Goal: Task Accomplishment & Management: Manage account settings

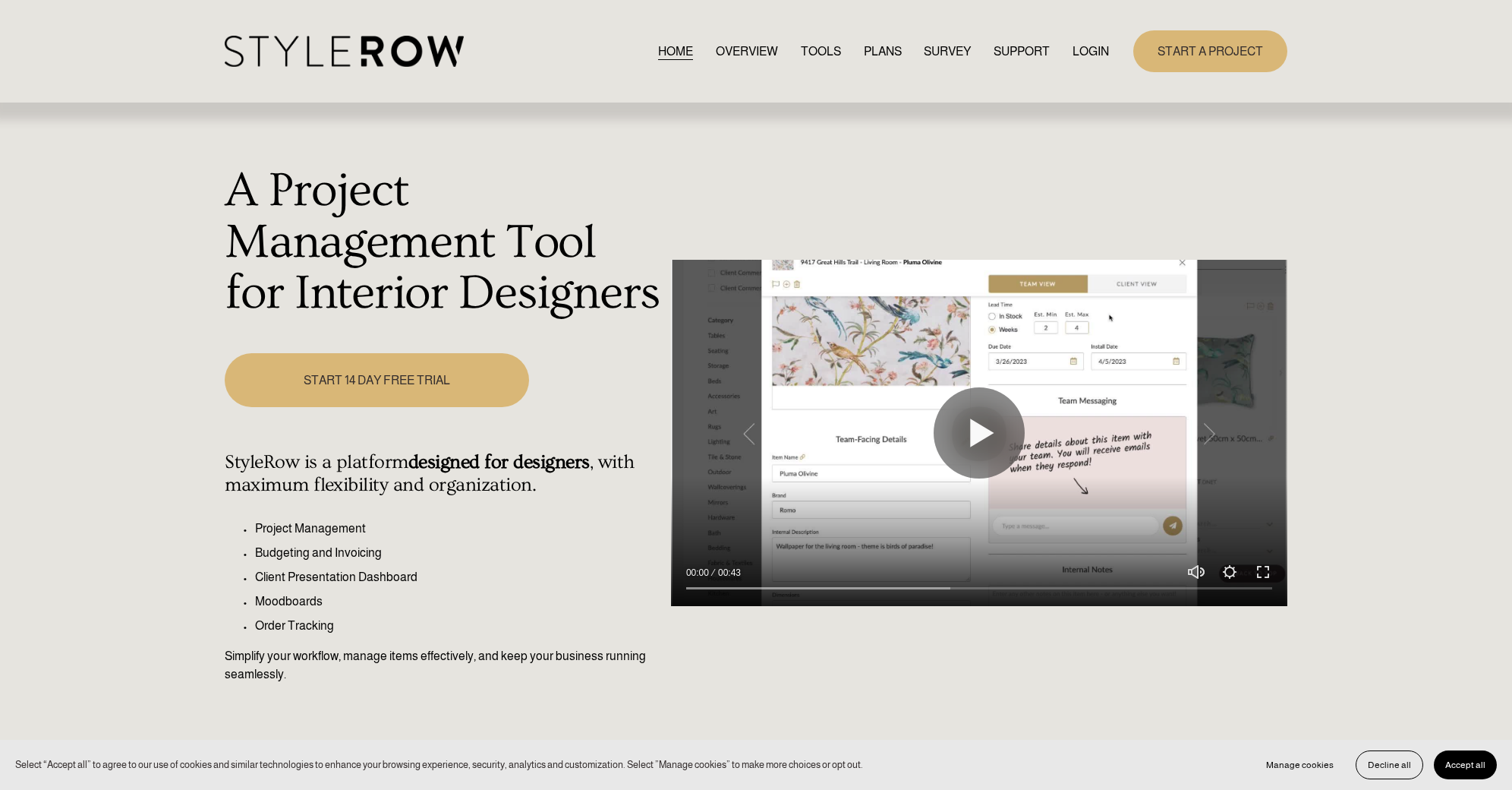
click at [1101, 50] on link "LOGIN" at bounding box center [1090, 51] width 37 height 21
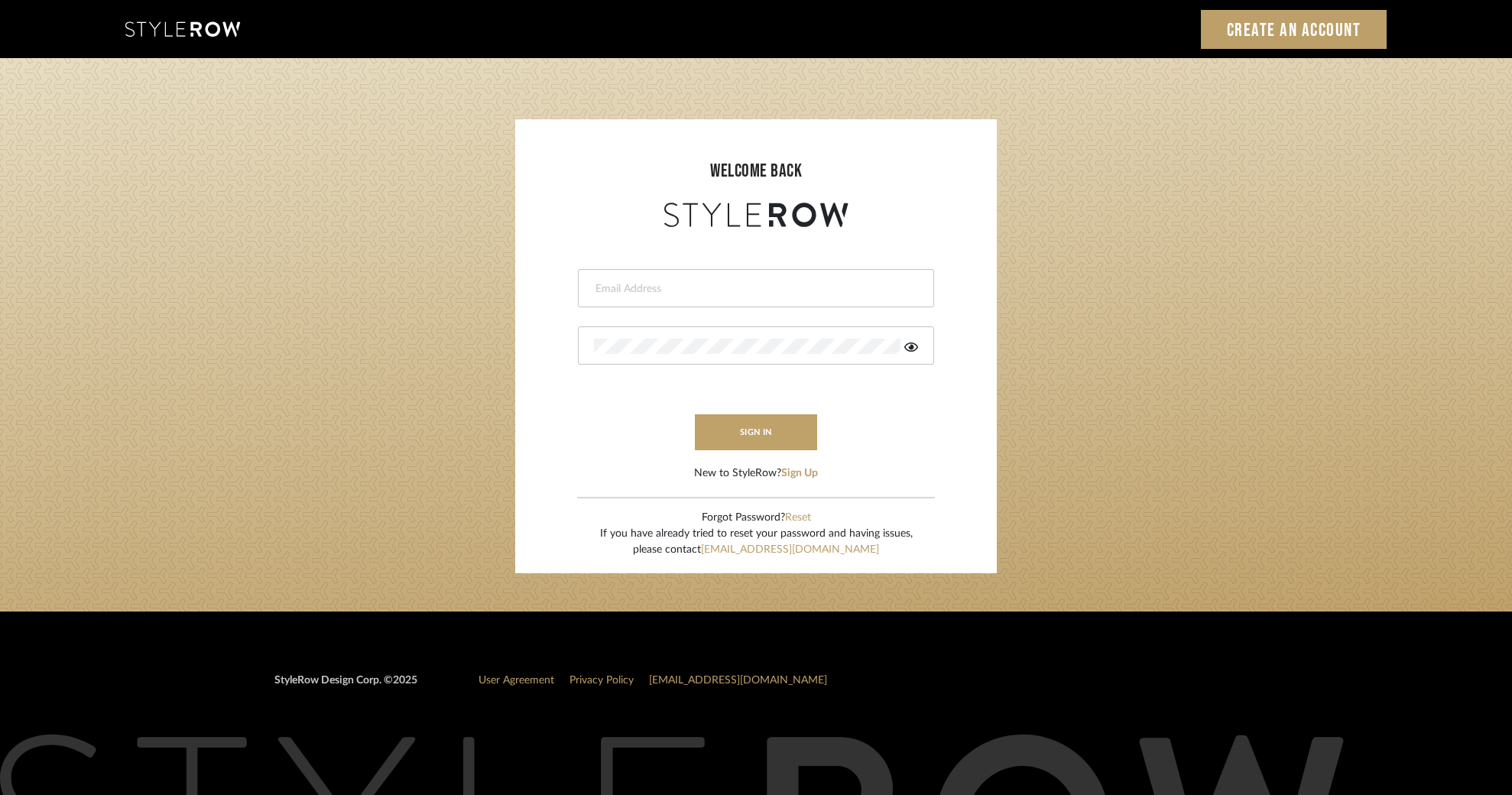
click at [712, 279] on div at bounding box center [756, 288] width 356 height 38
type input "[EMAIL_ADDRESS][DOMAIN_NAME]"
click at [913, 346] on icon at bounding box center [911, 346] width 14 height 9
click at [753, 433] on button "sign in" at bounding box center [756, 432] width 123 height 36
click at [760, 433] on button "sign in" at bounding box center [756, 432] width 123 height 36
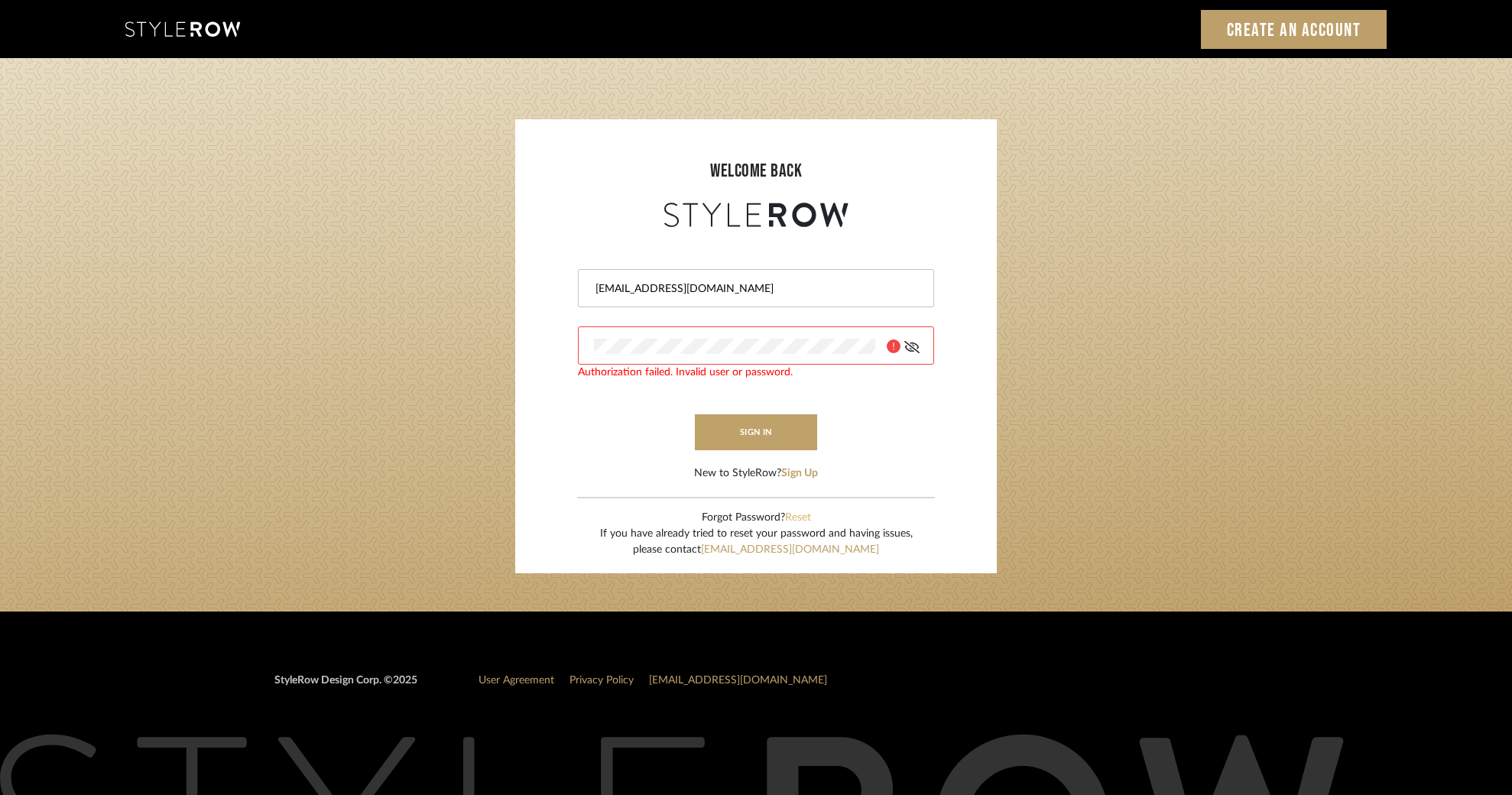
click at [804, 519] on button "Reset" at bounding box center [798, 518] width 26 height 16
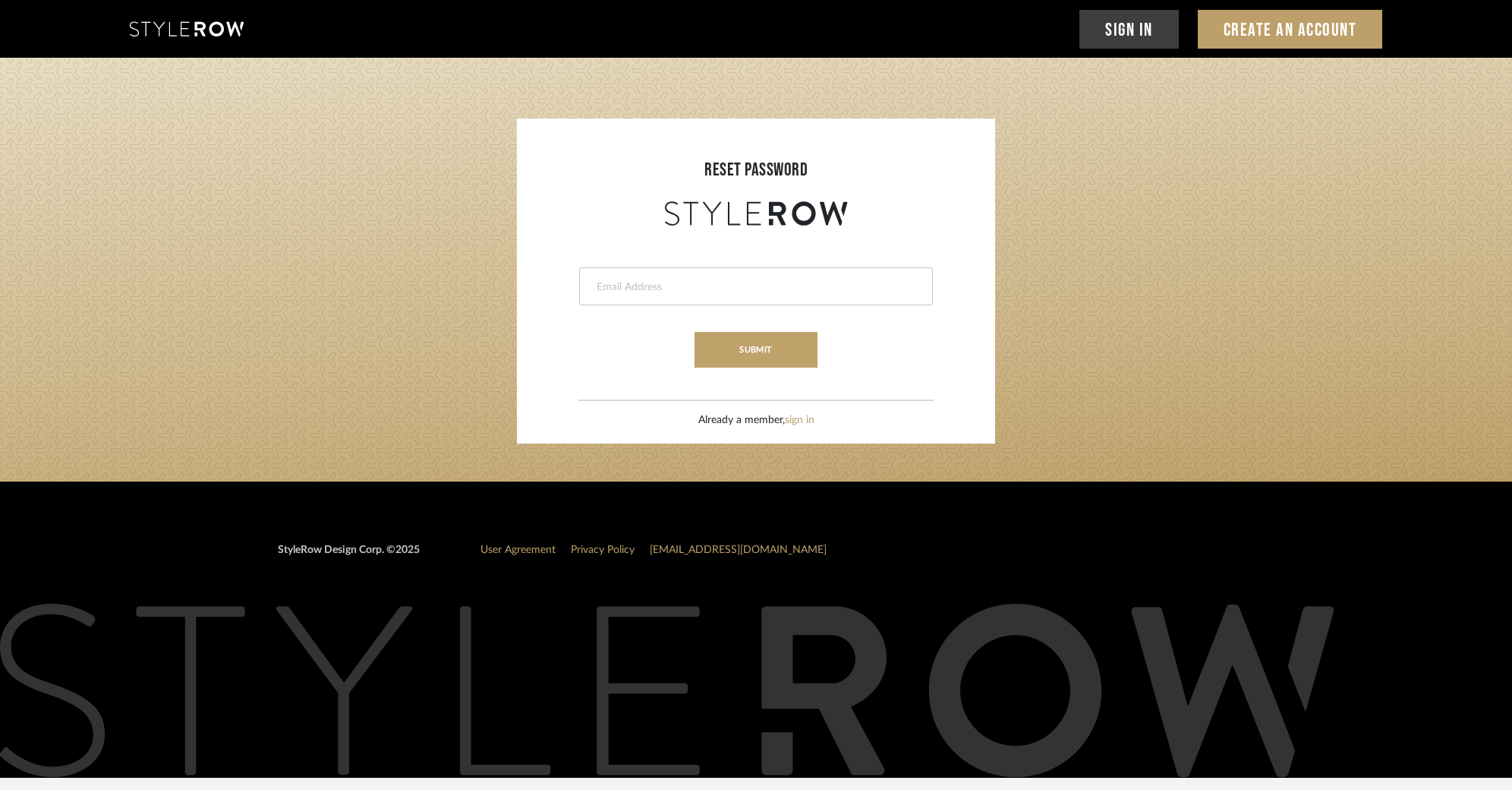
click at [669, 287] on input "email" at bounding box center [754, 287] width 318 height 15
type input "ericdf1@earthlink.net"
click at [755, 351] on button "submit" at bounding box center [755, 350] width 122 height 36
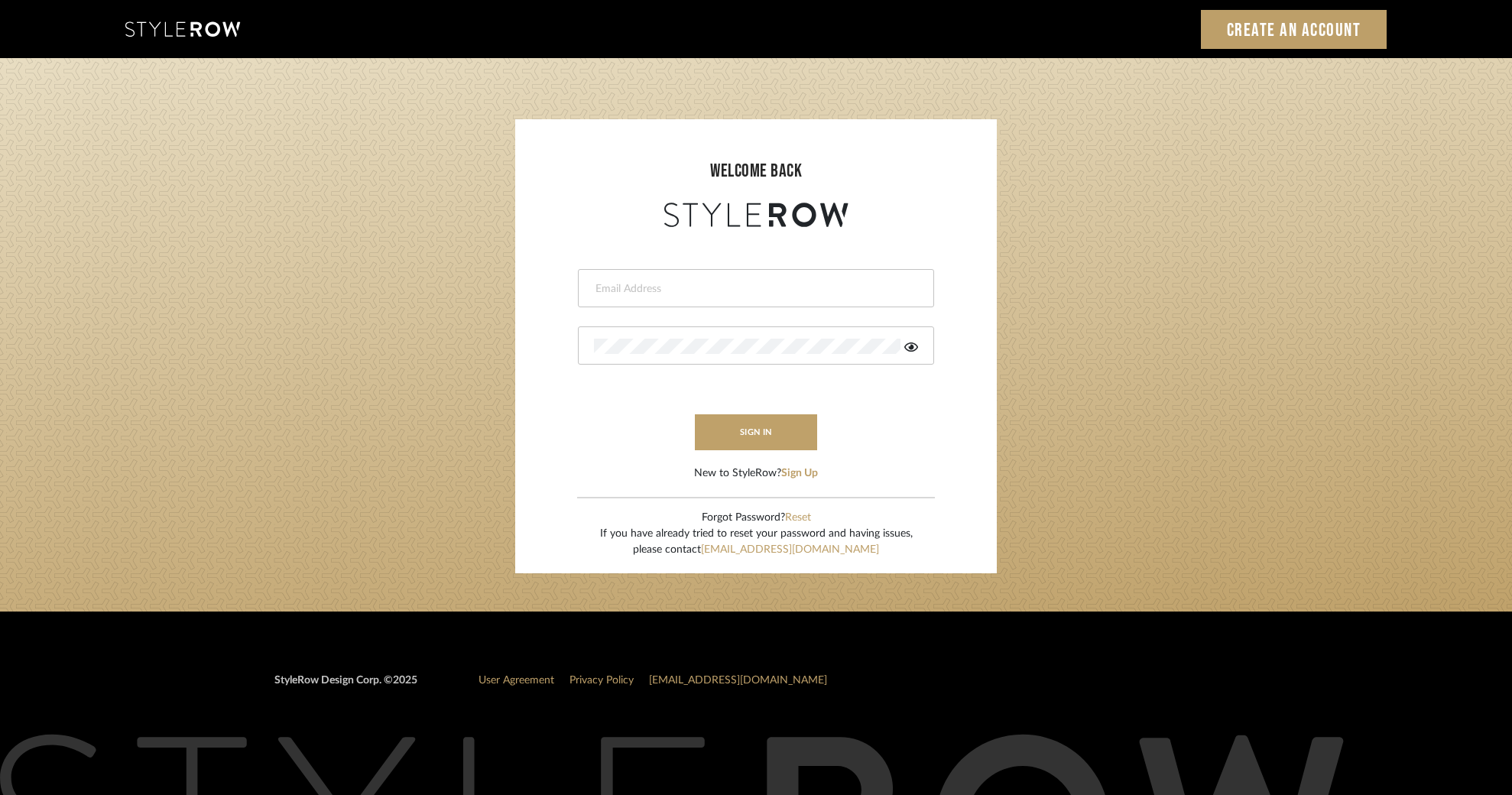
click at [722, 284] on input "email" at bounding box center [754, 288] width 320 height 15
type input "ericdf1@earthlink.net"
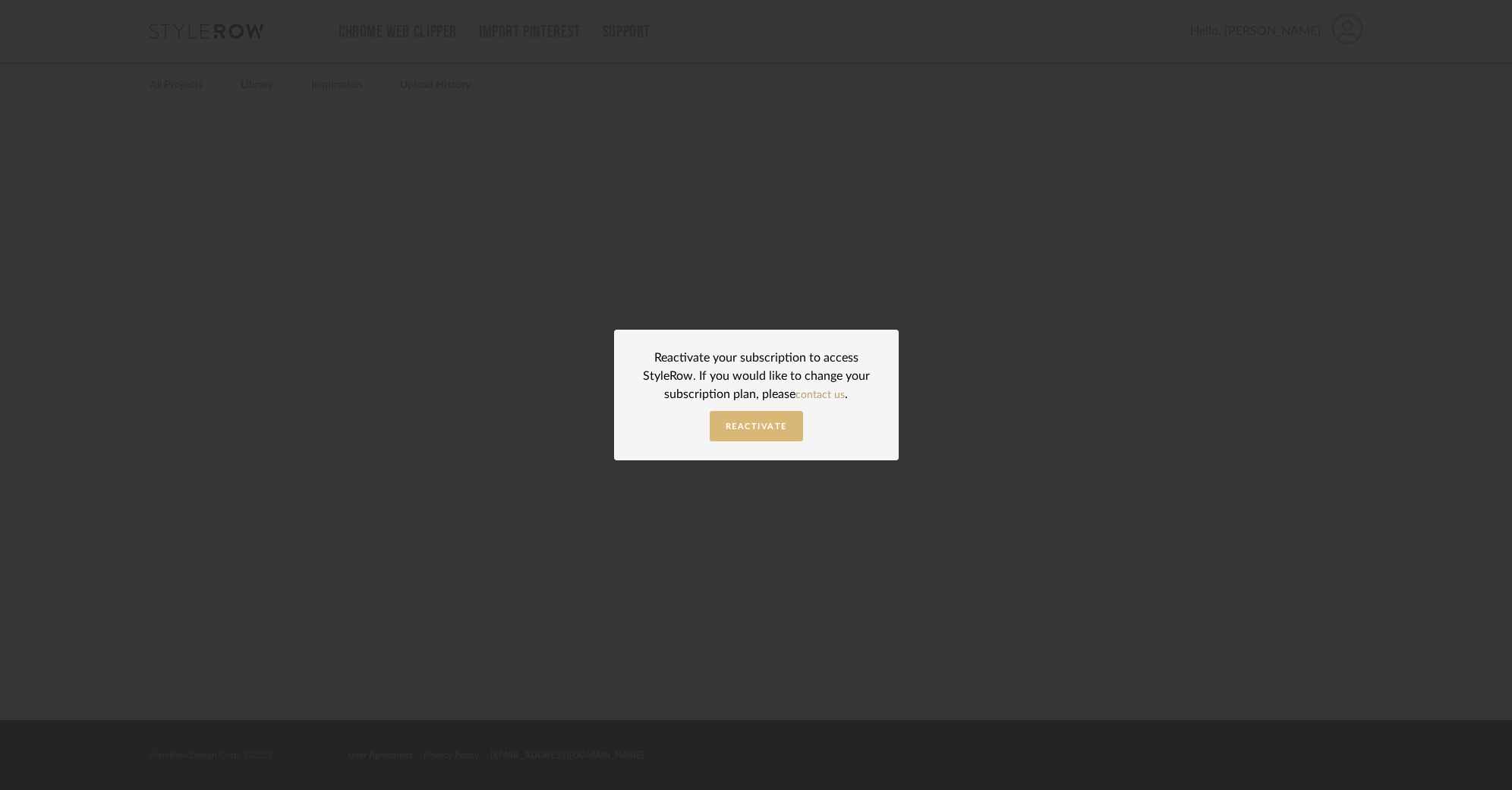
click at [752, 428] on span "Reactivate" at bounding box center [756, 426] width 62 height 8
